Goal: Browse casually: Explore the website without a specific task or goal

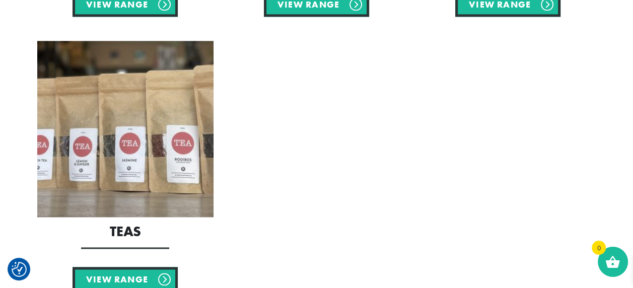
scroll to position [1107, 0]
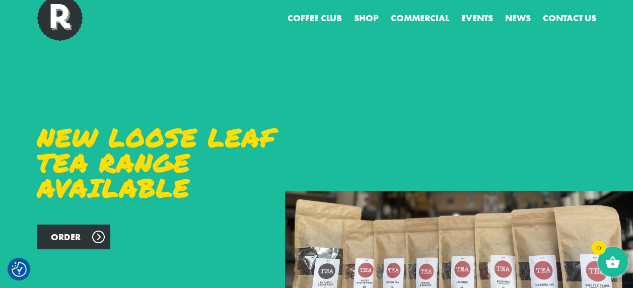
scroll to position [28, 0]
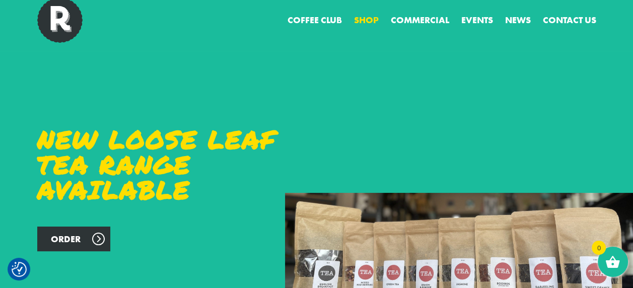
click at [362, 14] on link "Shop" at bounding box center [366, 20] width 25 height 14
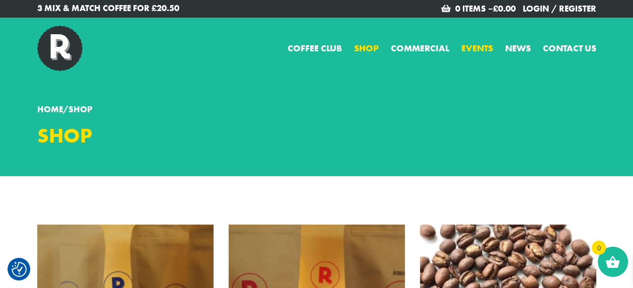
click at [476, 46] on link "Events" at bounding box center [477, 48] width 32 height 14
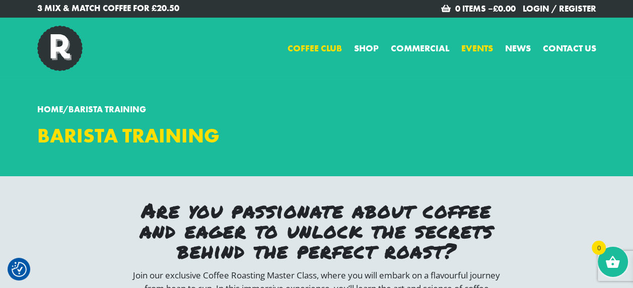
click at [313, 44] on link "Coffee Club" at bounding box center [314, 48] width 54 height 14
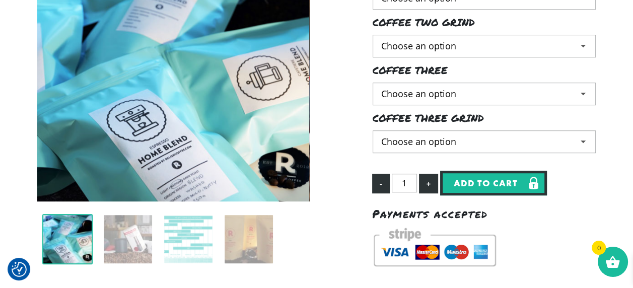
scroll to position [554, 0]
